Goal: Check status: Check status

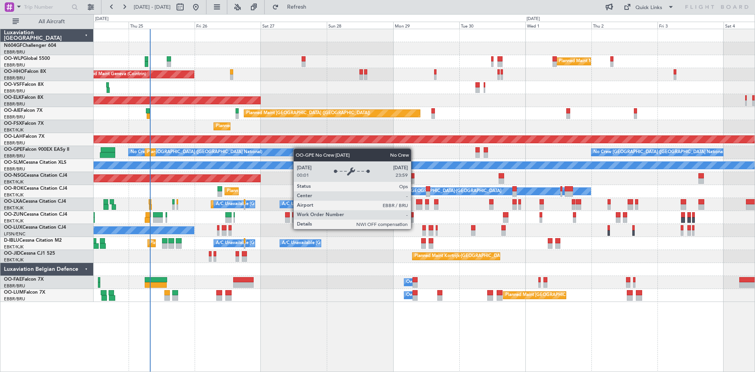
click at [296, 148] on div "Planned Maint Milan (Linate) Planned Maint Geneva ([GEOGRAPHIC_DATA]) Planned M…" at bounding box center [424, 165] width 661 height 273
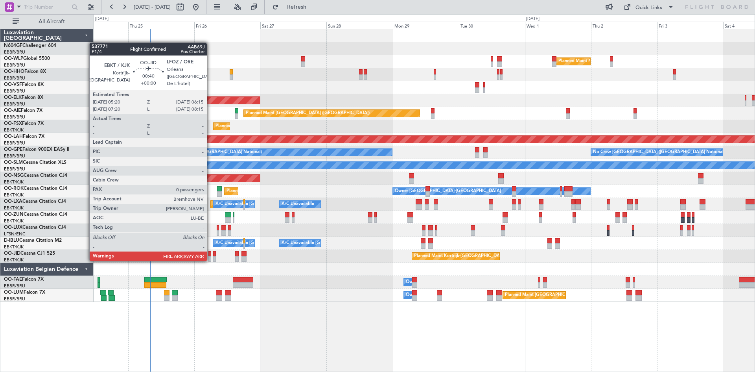
click at [210, 260] on div at bounding box center [209, 259] width 3 height 6
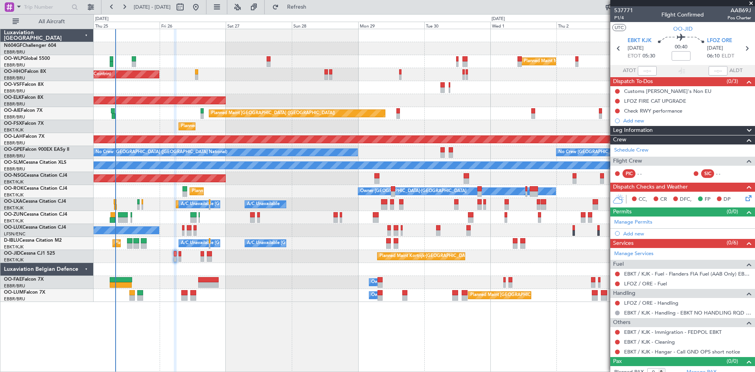
click at [400, 228] on div "Planned Maint Milan (Linate) Planned Maint Geneva ([GEOGRAPHIC_DATA]) Planned M…" at bounding box center [424, 165] width 661 height 273
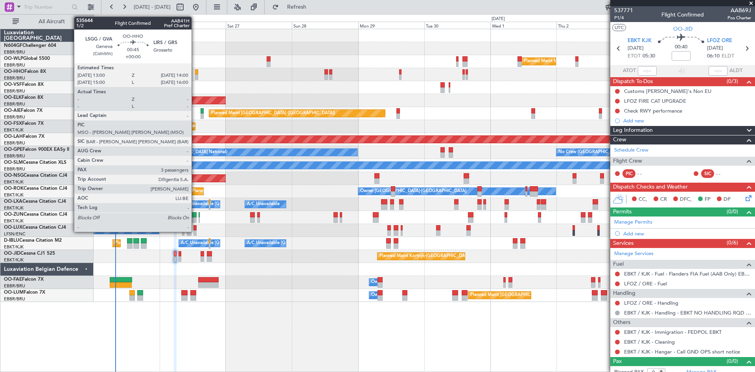
click at [195, 76] on div at bounding box center [196, 77] width 3 height 6
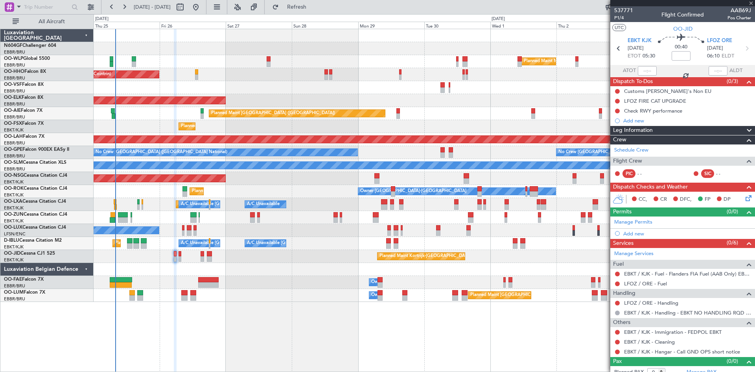
type input "3"
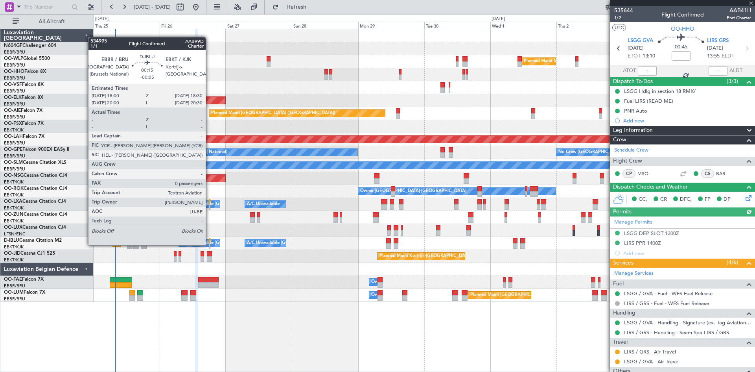
click at [209, 245] on div at bounding box center [210, 246] width 2 height 6
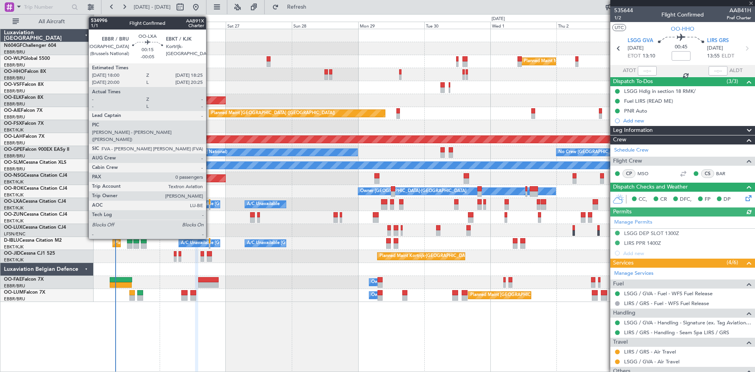
type input "-00:05"
type input "0"
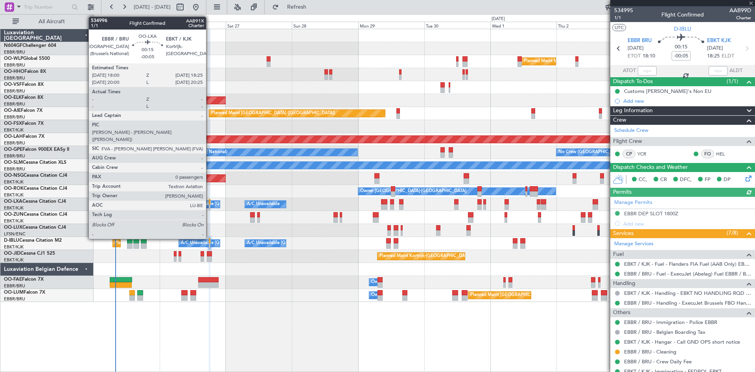
click at [210, 206] on div at bounding box center [209, 207] width 1 height 6
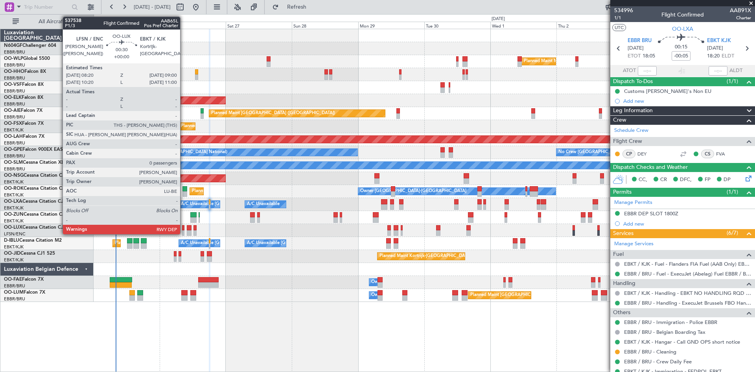
click at [184, 230] on div at bounding box center [183, 233] width 2 height 6
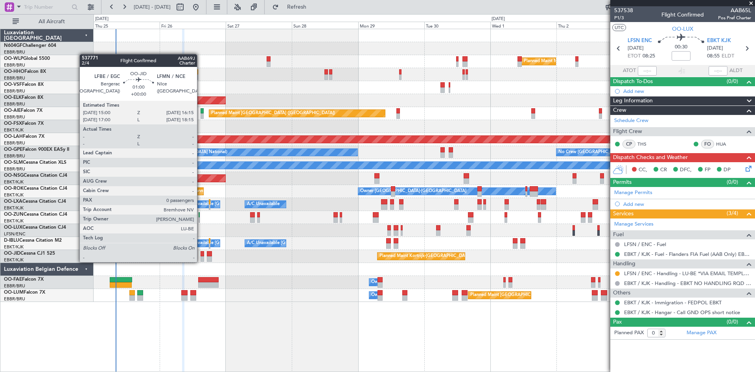
click at [201, 261] on div at bounding box center [203, 259] width 4 height 6
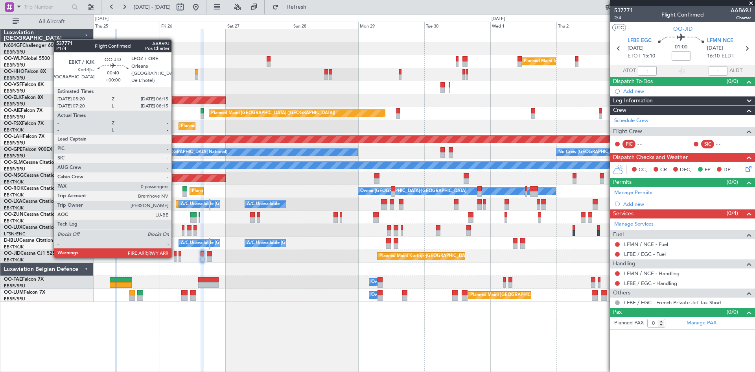
click at [175, 257] on div at bounding box center [175, 259] width 3 height 6
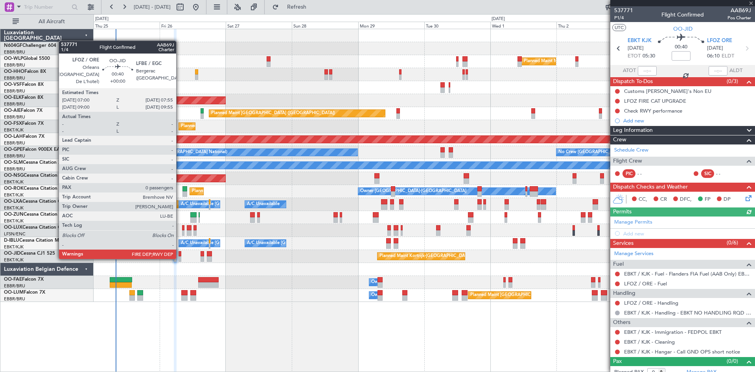
click at [180, 258] on div at bounding box center [180, 259] width 3 height 6
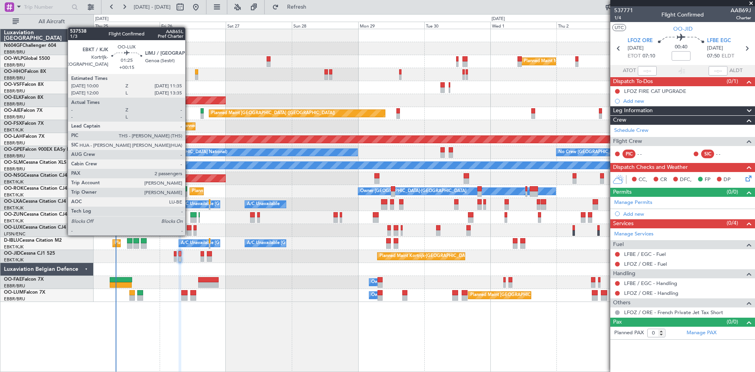
click at [189, 234] on div at bounding box center [189, 233] width 5 height 6
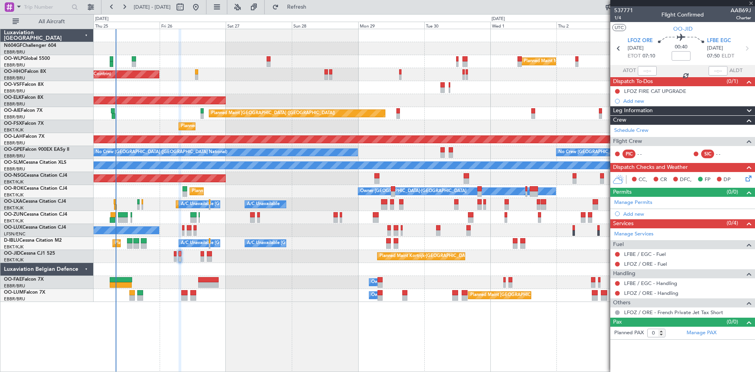
type input "+00:15"
type input "2"
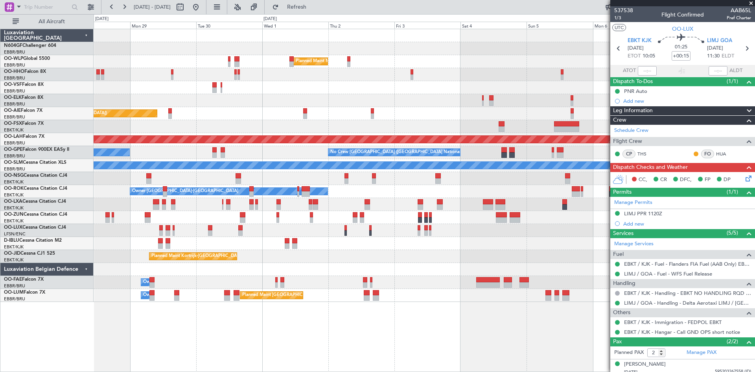
click at [137, 125] on div "Planned Maint Milan (Linate) Planned Maint Geneva ([GEOGRAPHIC_DATA]) Planned M…" at bounding box center [424, 165] width 661 height 273
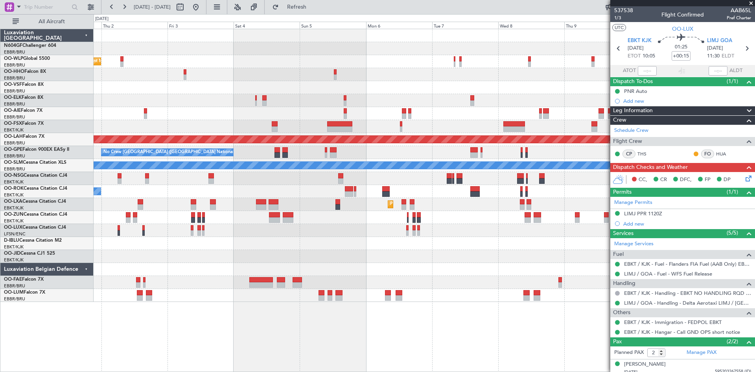
click at [167, 117] on div "Planned Maint Milan (Linate) Planned Maint [GEOGRAPHIC_DATA] ([GEOGRAPHIC_DATA]…" at bounding box center [424, 165] width 661 height 273
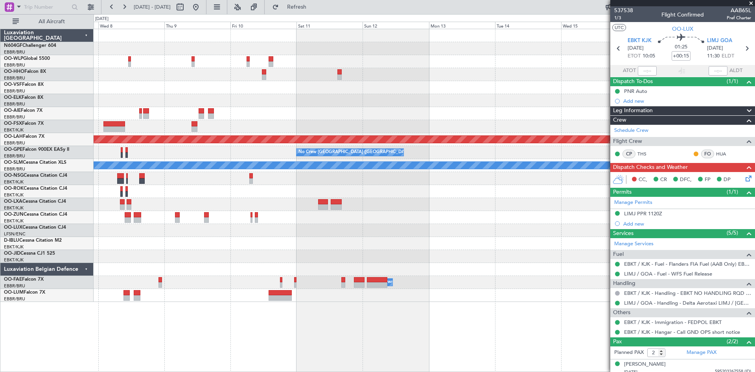
click at [88, 101] on div "Planned Maint [PERSON_NAME]-[GEOGRAPHIC_DATA][PERSON_NAME] ([GEOGRAPHIC_DATA][P…" at bounding box center [377, 193] width 755 height 358
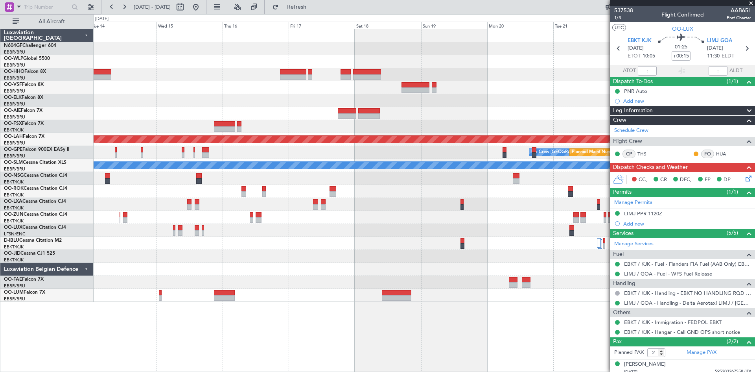
click at [262, 83] on div "Planned Maint [PERSON_NAME]-[GEOGRAPHIC_DATA][PERSON_NAME] ([GEOGRAPHIC_DATA][P…" at bounding box center [424, 165] width 661 height 273
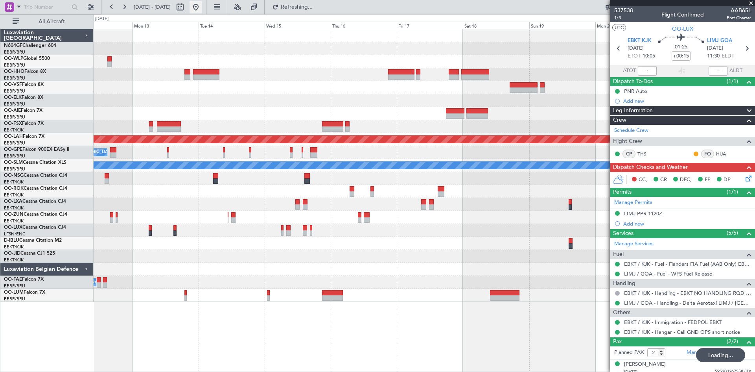
click at [202, 7] on button at bounding box center [196, 7] width 13 height 13
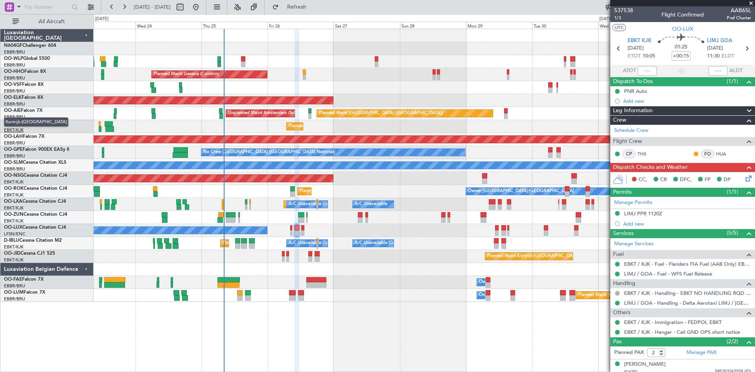
click at [13, 138] on div "Planned Maint Milan (Linate) Planned Maint Geneva ([GEOGRAPHIC_DATA]) Planned M…" at bounding box center [377, 193] width 755 height 358
